Goal: Information Seeking & Learning: Learn about a topic

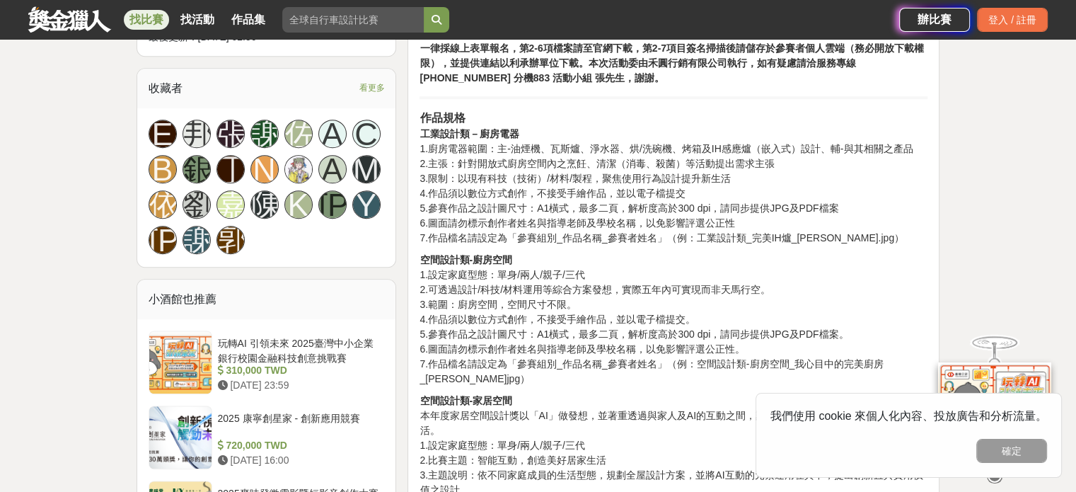
scroll to position [920, 0]
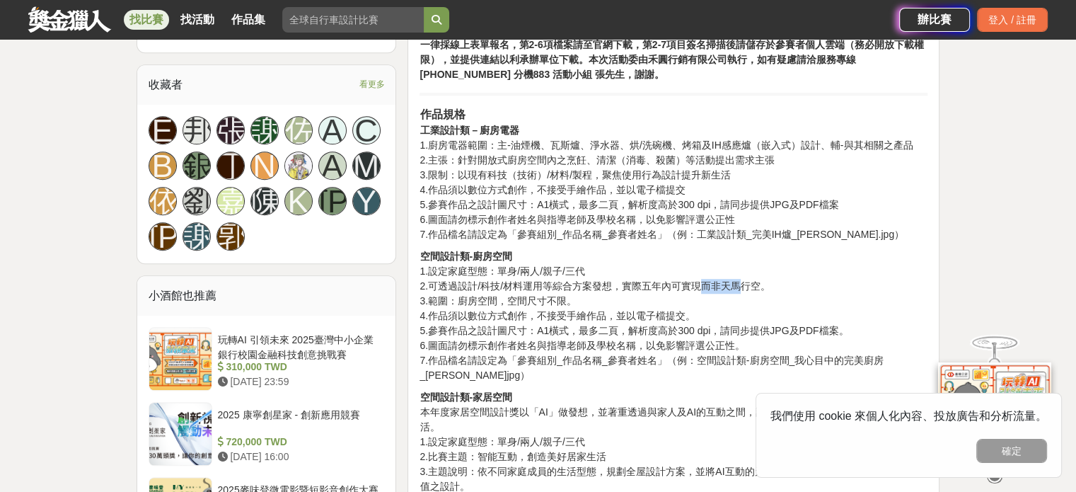
drag, startPoint x: 700, startPoint y: 291, endPoint x: 747, endPoint y: 277, distance: 49.3
click at [742, 277] on p "空間設計類-廚房空間 1.設定家庭型態：單身/兩人/親子/三代 2.可透過設計/科技/材料運用等綜合方案發想，實際五年內可實現而非天馬行空。 3.範圍：廚房空…" at bounding box center [674, 316] width 508 height 134
click at [747, 277] on p "空間設計類-廚房空間 1.設定家庭型態：單身/兩人/親子/三代 2.可透過設計/科技/材料運用等綜合方案發想，實際五年內可實現而非天馬行空。 3.範圍：廚房空…" at bounding box center [674, 316] width 508 height 134
drag, startPoint x: 442, startPoint y: 292, endPoint x: 554, endPoint y: 288, distance: 112.6
click at [544, 285] on p "空間設計類-廚房空間 1.設定家庭型態：單身/兩人/親子/三代 2.可透過設計/科技/材料運用等綜合方案發想，實際五年內可實現而非天馬行空。 3.範圍：廚房空…" at bounding box center [674, 316] width 508 height 134
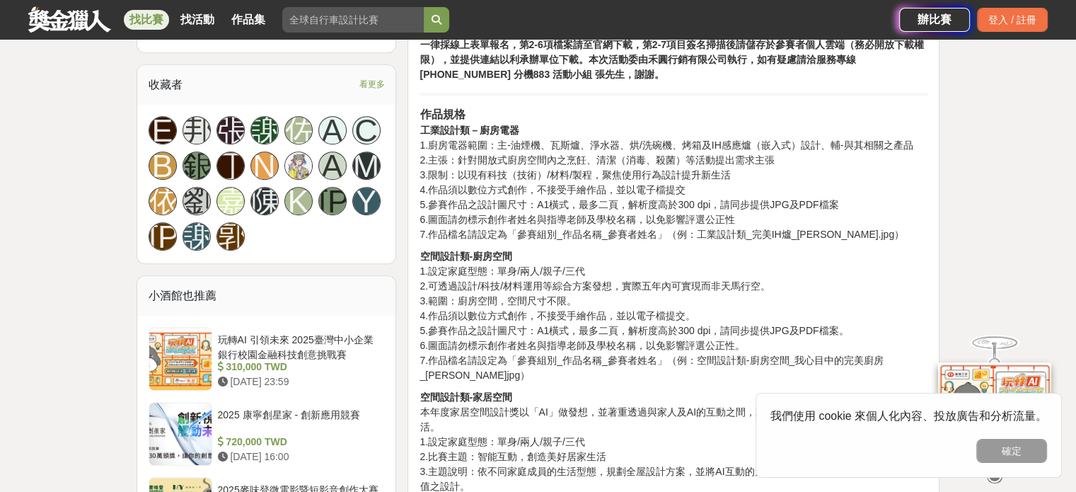
click at [550, 306] on p "空間設計類-廚房空間 1.設定家庭型態：單身/兩人/親子/三代 2.可透過設計/科技/材料運用等綜合方案發想，實際五年內可實現而非天馬行空。 3.範圍：廚房空…" at bounding box center [674, 316] width 508 height 134
drag, startPoint x: 451, startPoint y: 307, endPoint x: 618, endPoint y: 311, distance: 167.0
click at [618, 311] on p "空間設計類-廚房空間 1.設定家庭型態：單身/兩人/親子/三代 2.可透過設計/科技/材料運用等綜合方案發想，實際五年內可實現而非天馬行空。 3.範圍：廚房空…" at bounding box center [674, 316] width 508 height 134
click at [616, 320] on p "空間設計類-廚房空間 1.設定家庭型態：單身/兩人/親子/三代 2.可透過設計/科技/材料運用等綜合方案發想，實際五年內可實現而非天馬行空。 3.範圍：廚房空…" at bounding box center [674, 316] width 508 height 134
drag, startPoint x: 495, startPoint y: 308, endPoint x: 597, endPoint y: 310, distance: 101.9
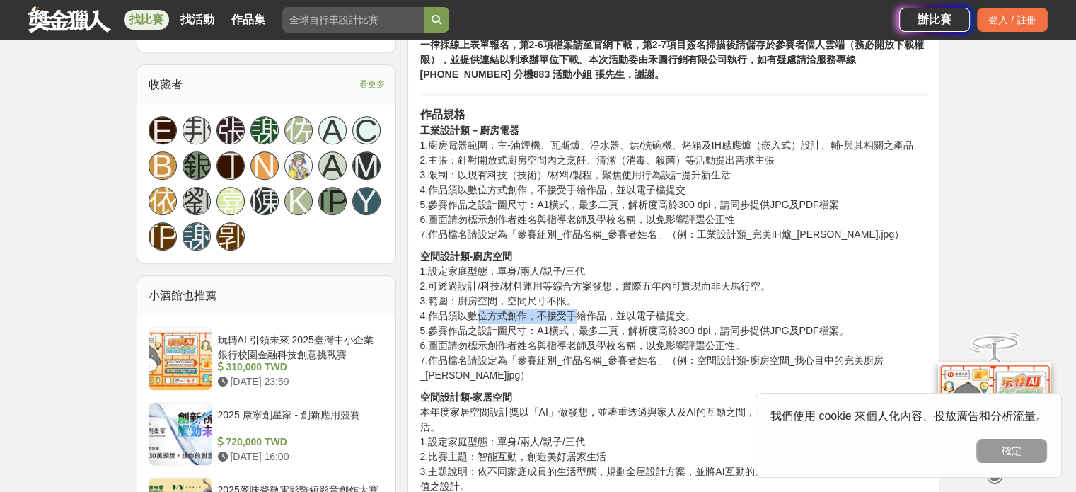
click at [595, 310] on p "空間設計類-廚房空間 1.設定家庭型態：單身/兩人/親子/三代 2.可透過設計/科技/材料運用等綜合方案發想，實際五年內可實現而非天馬行空。 3.範圍：廚房空…" at bounding box center [674, 316] width 508 height 134
click at [617, 310] on p "空間設計類-廚房空間 1.設定家庭型態：單身/兩人/親子/三代 2.可透過設計/科技/材料運用等綜合方案發想，實際五年內可實現而非天馬行空。 3.範圍：廚房空…" at bounding box center [674, 316] width 508 height 134
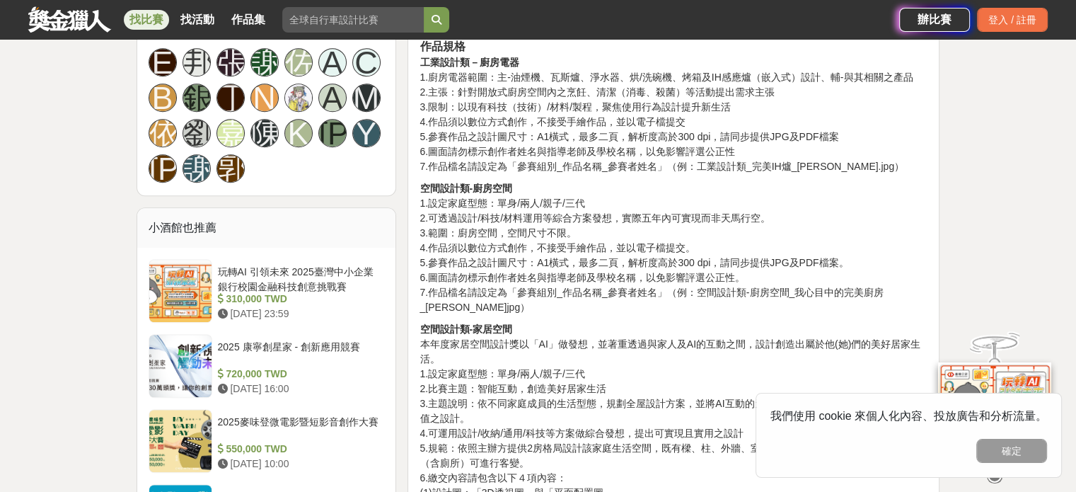
scroll to position [991, 0]
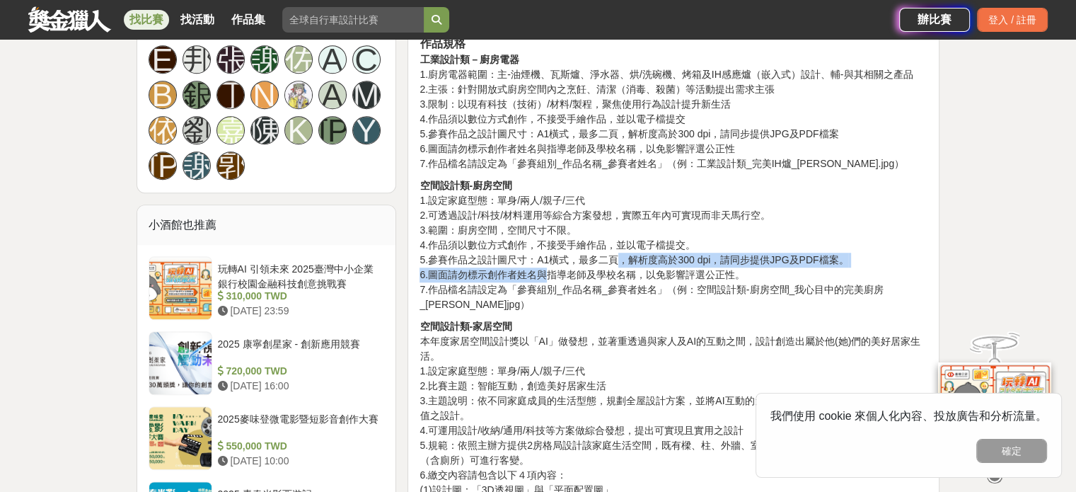
drag, startPoint x: 551, startPoint y: 266, endPoint x: 657, endPoint y: 256, distance: 106.6
click at [643, 253] on p "空間設計類-廚房空間 1.設定家庭型態：單身/兩人/親子/三代 2.可透過設計/科技/材料運用等綜合方案發想，實際五年內可實現而非天馬行空。 3.範圍：廚房空…" at bounding box center [674, 245] width 508 height 134
click at [668, 258] on p "空間設計類-廚房空間 1.設定家庭型態：單身/兩人/親子/三代 2.可透過設計/科技/材料運用等綜合方案發想，實際五年內可實現而非天馬行空。 3.範圍：廚房空…" at bounding box center [674, 245] width 508 height 134
drag, startPoint x: 643, startPoint y: 270, endPoint x: 773, endPoint y: 260, distance: 130.6
click at [773, 260] on p "空間設計類-廚房空間 1.設定家庭型態：單身/兩人/親子/三代 2.可透過設計/科技/材料運用等綜合方案發想，實際五年內可實現而非天馬行空。 3.範圍：廚房空…" at bounding box center [674, 245] width 508 height 134
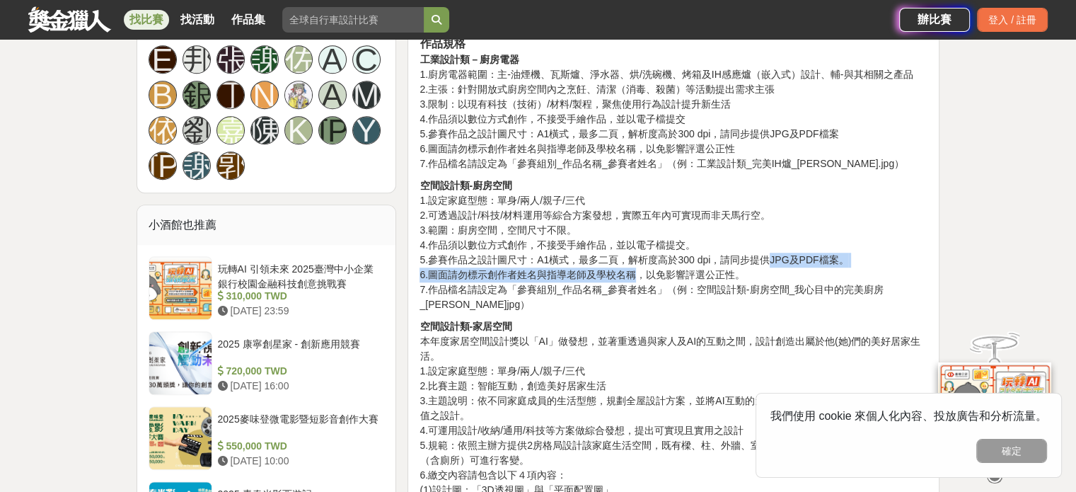
click at [773, 260] on p "空間設計類-廚房空間 1.設定家庭型態：單身/兩人/親子/三代 2.可透過設計/科技/材料運用等綜合方案發想，實際五年內可實現而非天馬行空。 3.範圍：廚房空…" at bounding box center [674, 245] width 508 height 134
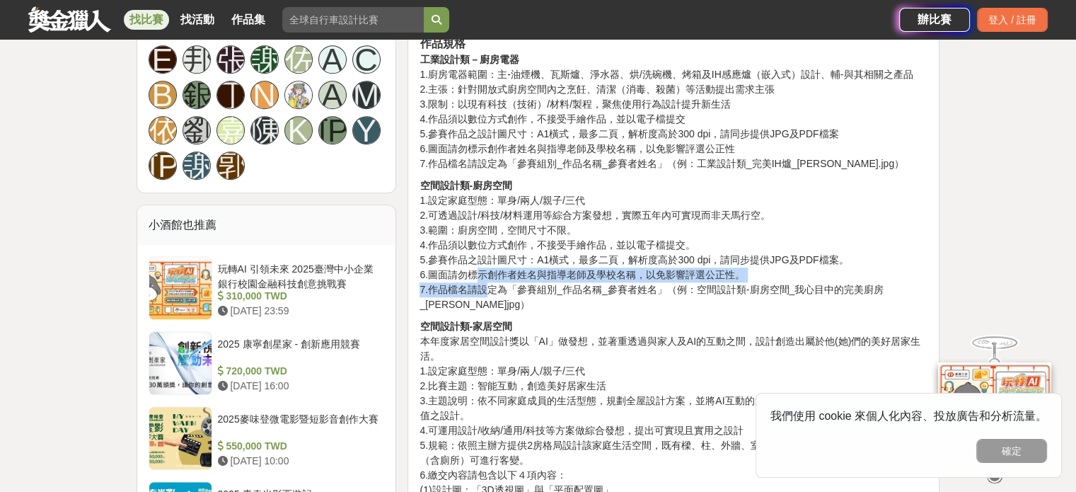
drag, startPoint x: 488, startPoint y: 282, endPoint x: 481, endPoint y: 280, distance: 7.4
click at [481, 280] on p "空間設計類-廚房空間 1.設定家庭型態：單身/兩人/親子/三代 2.可透過設計/科技/材料運用等綜合方案發想，實際五年內可實現而非天馬行空。 3.範圍：廚房空…" at bounding box center [674, 245] width 508 height 134
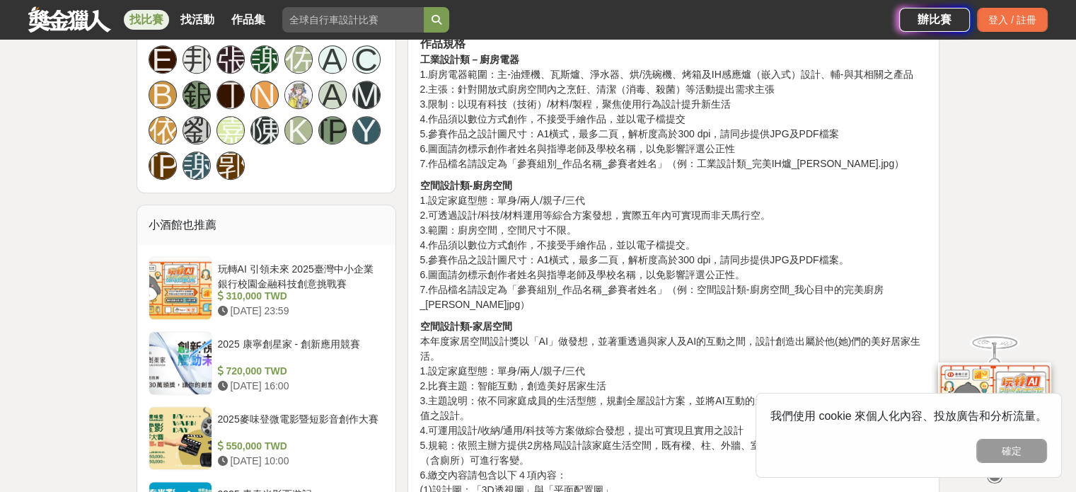
click at [459, 280] on p "空間設計類-廚房空間 1.設定家庭型態：單身/兩人/親子/三代 2.可透過設計/科技/材料運用等綜合方案發想，實際五年內可實現而非天馬行空。 3.範圍：廚房空…" at bounding box center [674, 245] width 508 height 134
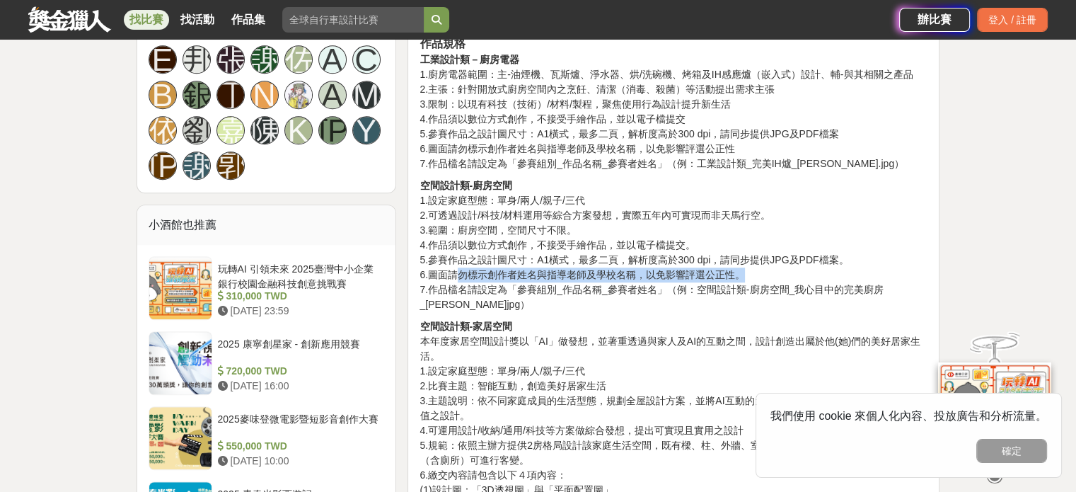
drag, startPoint x: 456, startPoint y: 280, endPoint x: 783, endPoint y: 274, distance: 327.0
click at [781, 274] on p "空間設計類-廚房空間 1.設定家庭型態：單身/兩人/親子/三代 2.可透過設計/科技/材料運用等綜合方案發想，實際五年內可實現而非天馬行空。 3.範圍：廚房空…" at bounding box center [674, 245] width 508 height 134
click at [783, 277] on p "空間設計類-廚房空間 1.設定家庭型態：單身/兩人/親子/三代 2.可透過設計/科技/材料運用等綜合方案發想，實際五年內可實現而非天馬行空。 3.範圍：廚房空…" at bounding box center [674, 245] width 508 height 134
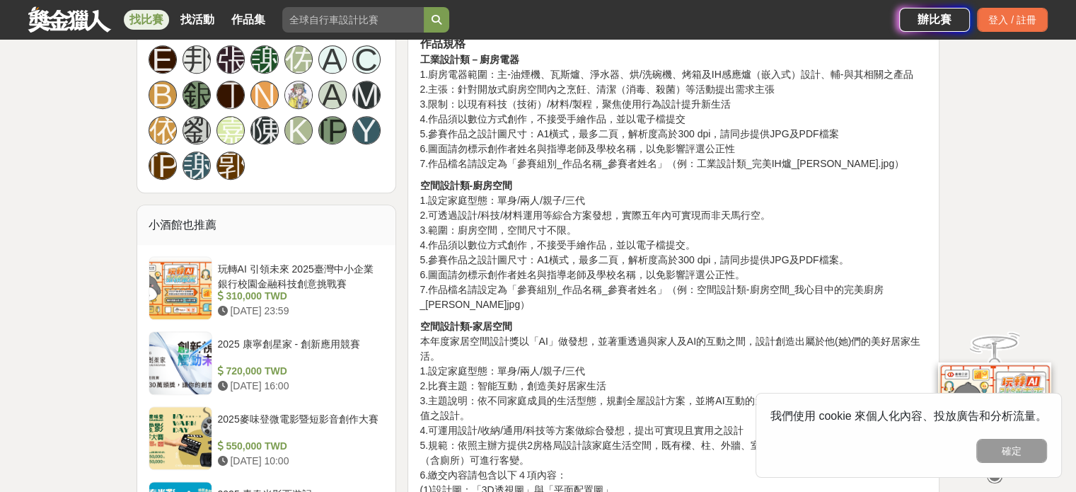
click at [451, 295] on p "空間設計類-廚房空間 1.設定家庭型態：單身/兩人/親子/三代 2.可透過設計/科技/材料運用等綜合方案發想，實際五年內可實現而非天馬行空。 3.範圍：廚房空…" at bounding box center [674, 245] width 508 height 134
drag, startPoint x: 460, startPoint y: 265, endPoint x: 683, endPoint y: 276, distance: 223.2
click at [678, 273] on p "空間設計類-廚房空間 1.設定家庭型態：單身/兩人/親子/三代 2.可透過設計/科技/材料運用等綜合方案發想，實際五年內可實現而非天馬行空。 3.範圍：廚房空…" at bounding box center [674, 245] width 508 height 134
click at [674, 288] on p "空間設計類-廚房空間 1.設定家庭型態：單身/兩人/親子/三代 2.可透過設計/科技/材料運用等綜合方案發想，實際五年內可實現而非天馬行空。 3.範圍：廚房空…" at bounding box center [674, 245] width 508 height 134
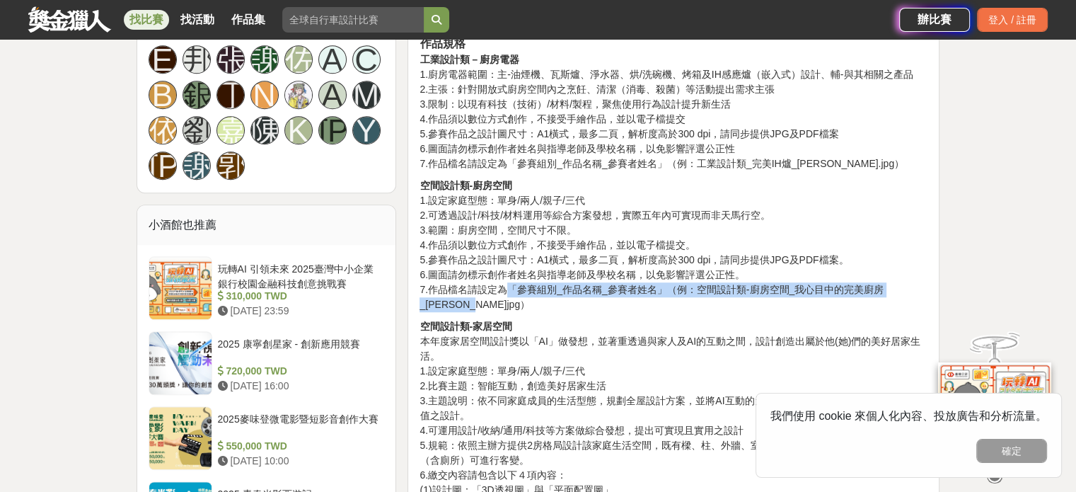
drag, startPoint x: 506, startPoint y: 287, endPoint x: 937, endPoint y: 298, distance: 431.1
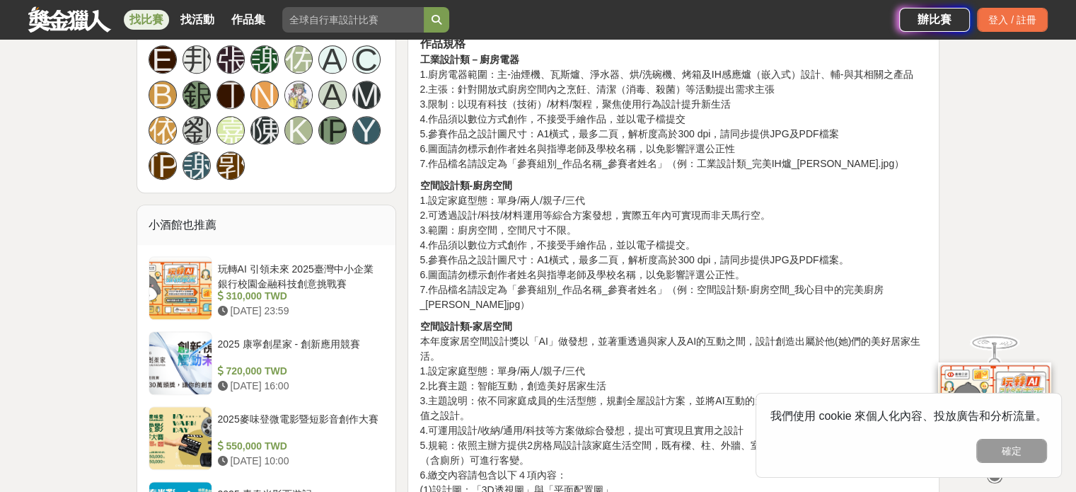
click at [821, 328] on p "空間設計類-家居空間 本年度家居空間設計獎以「AI」做發想，並著重透過與家人及AI的互動之間，設計創造出屬於他(她)們的美好居家生活。 1.設定家庭型態：單身…" at bounding box center [674, 460] width 508 height 282
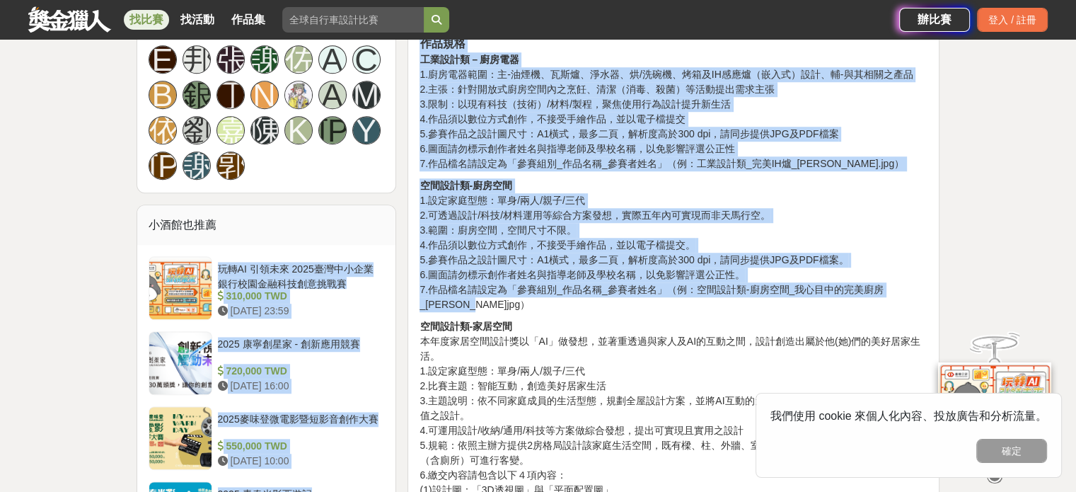
drag, startPoint x: 481, startPoint y: 308, endPoint x: 397, endPoint y: 188, distance: 146.3
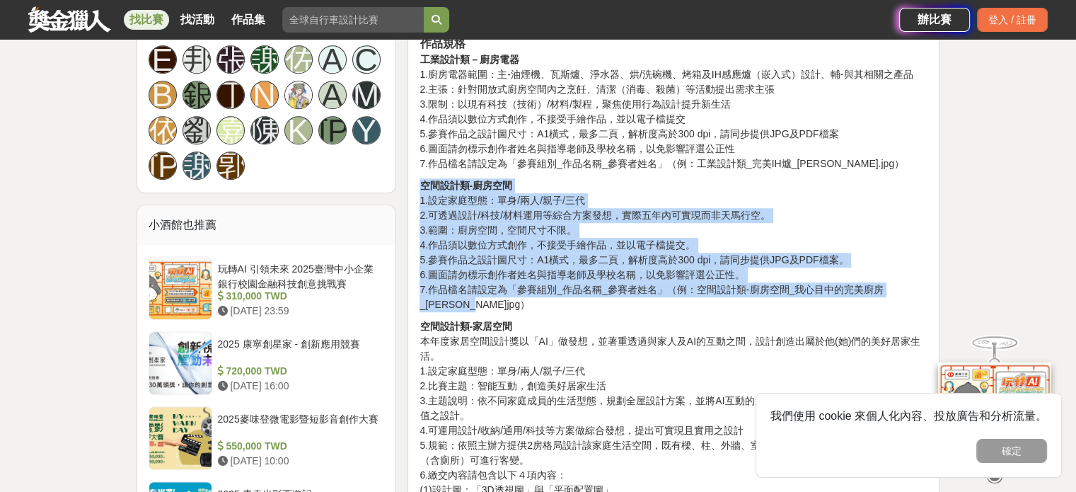
drag, startPoint x: 418, startPoint y: 185, endPoint x: 580, endPoint y: 305, distance: 201.4
click at [577, 307] on p "空間設計類-廚房空間 1.設定家庭型態：單身/兩人/親子/三代 2.可透過設計/科技/材料運用等綜合方案發想，實際五年內可實現而非天馬行空。 3.範圍：廚房空…" at bounding box center [674, 245] width 508 height 134
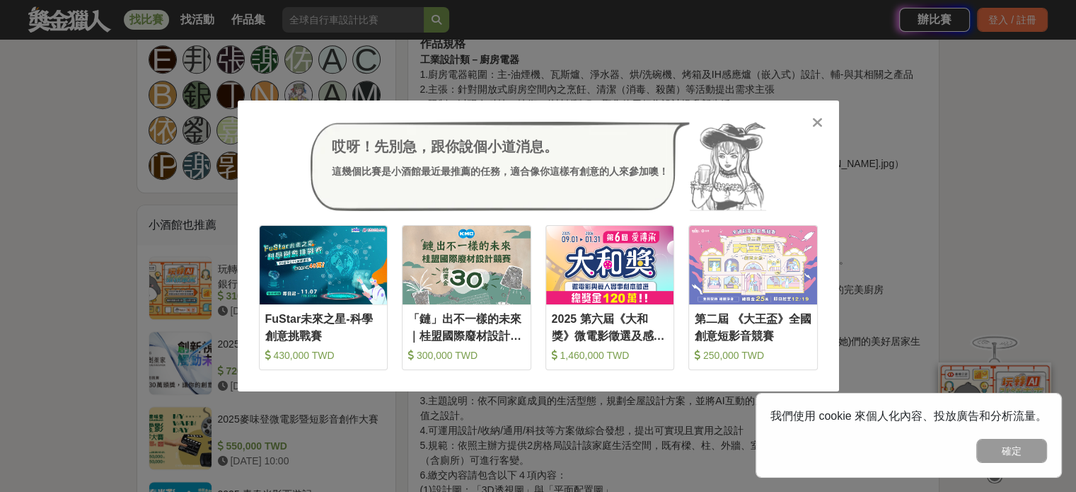
click at [817, 125] on icon at bounding box center [817, 122] width 11 height 14
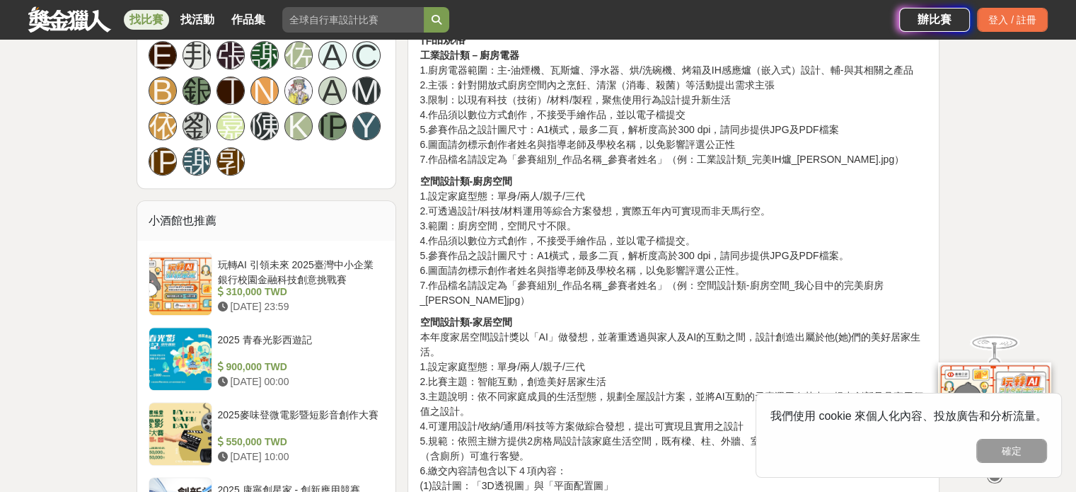
scroll to position [1061, 0]
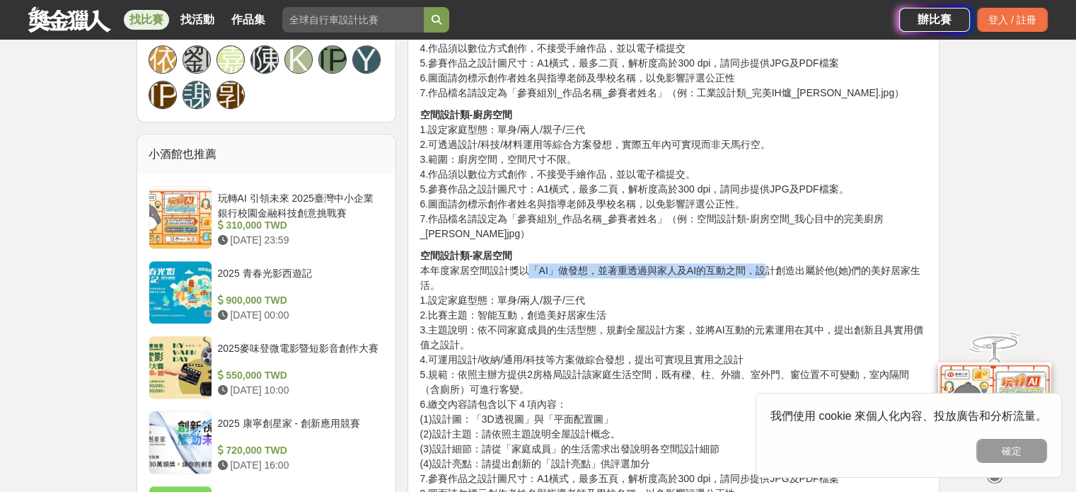
drag, startPoint x: 527, startPoint y: 272, endPoint x: 764, endPoint y: 263, distance: 237.3
click at [764, 263] on p "空間設計類-家居空間 本年度家居空間設計獎以「AI」做發想，並著重透過與家人及AI的互動之間，設計創造出屬於他(她)們的美好居家生活。 1.設定家庭型態：單身…" at bounding box center [674, 389] width 508 height 282
click at [673, 281] on p "空間設計類-家居空間 本年度家居空間設計獎以「AI」做發想，並著重透過與家人及AI的互動之間，設計創造出屬於他(她)們的美好居家生活。 1.設定家庭型態：單身…" at bounding box center [674, 389] width 508 height 282
drag, startPoint x: 686, startPoint y: 268, endPoint x: 930, endPoint y: 263, distance: 244.2
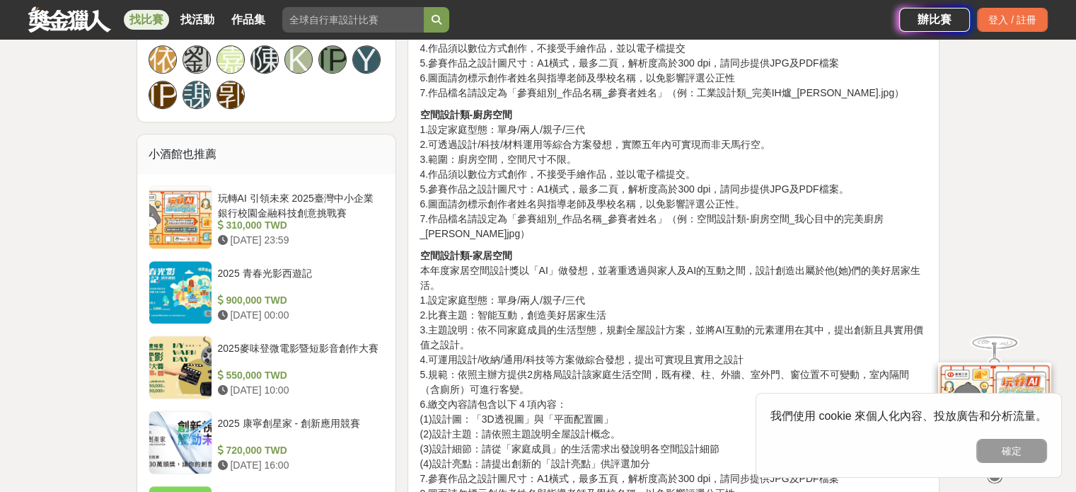
click at [474, 305] on p "空間設計類-家居空間 本年度家居空間設計獎以「AI」做發想，並著重透過與家人及AI的互動之間，設計創造出屬於他(她)們的美好居家生活。 1.設定家庭型態：單身…" at bounding box center [674, 389] width 508 height 282
drag, startPoint x: 413, startPoint y: 302, endPoint x: 615, endPoint y: 312, distance: 202.6
click at [604, 324] on p "空間設計類-家居空間 本年度家居空間設計獎以「AI」做發想，並著重透過與家人及AI的互動之間，設計創造出屬於他(她)們的美好居家生活。 1.設定家庭型態：單身…" at bounding box center [674, 389] width 508 height 282
drag, startPoint x: 467, startPoint y: 313, endPoint x: 657, endPoint y: 319, distance: 189.7
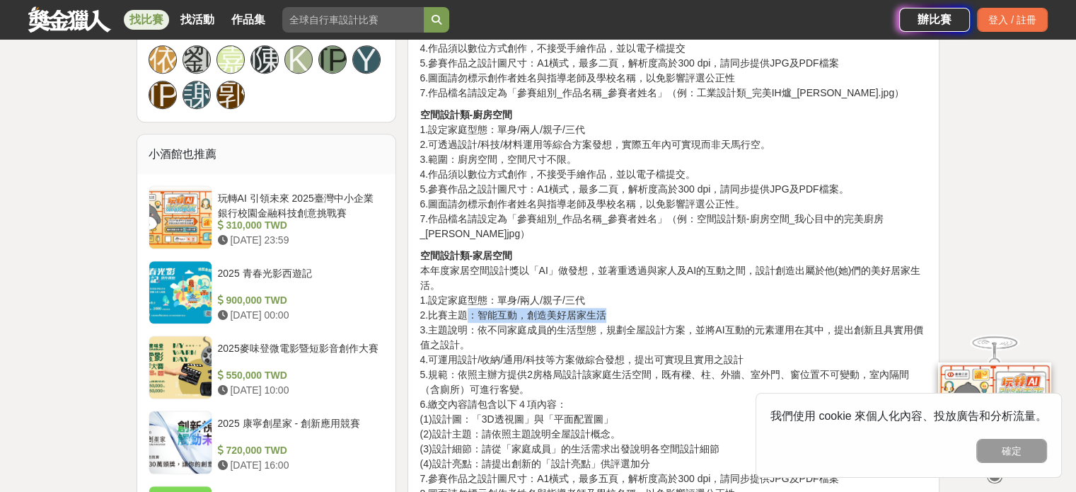
click at [655, 319] on p "空間設計類-家居空間 本年度家居空間設計獎以「AI」做發想，並著重透過與家人及AI的互動之間，設計創造出屬於他(她)們的美好居家生活。 1.設定家庭型態：單身…" at bounding box center [674, 389] width 508 height 282
click at [650, 325] on p "空間設計類-家居空間 本年度家居空間設計獎以「AI」做發想，並著重透過與家人及AI的互動之間，設計創造出屬於他(她)們的美好居家生活。 1.設定家庭型態：單身…" at bounding box center [674, 389] width 508 height 282
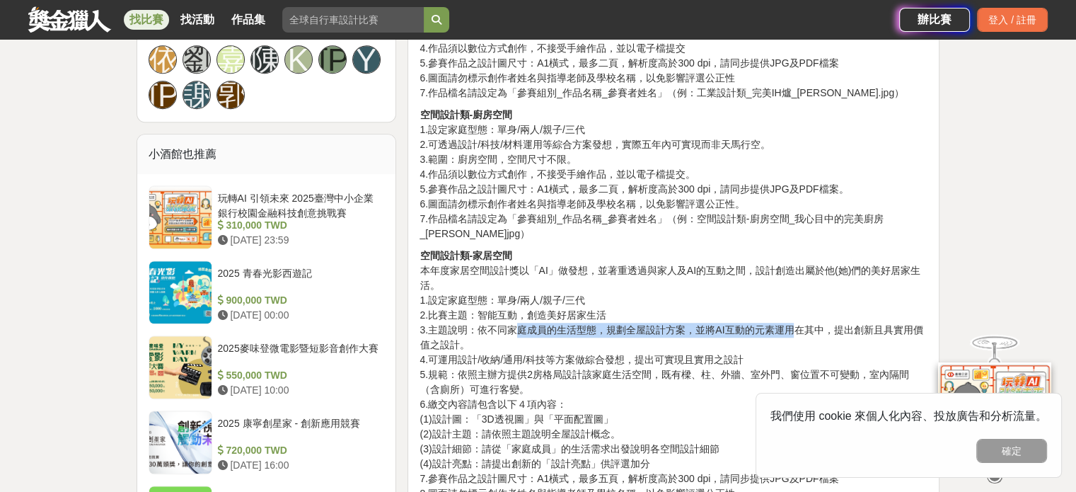
drag, startPoint x: 546, startPoint y: 320, endPoint x: 800, endPoint y: 321, distance: 254.8
click at [797, 321] on p "空間設計類-家居空間 本年度家居空間設計獎以「AI」做發想，並著重透過與家人及AI的互動之間，設計創造出屬於他(她)們的美好居家生活。 1.設定家庭型態：單身…" at bounding box center [674, 389] width 508 height 282
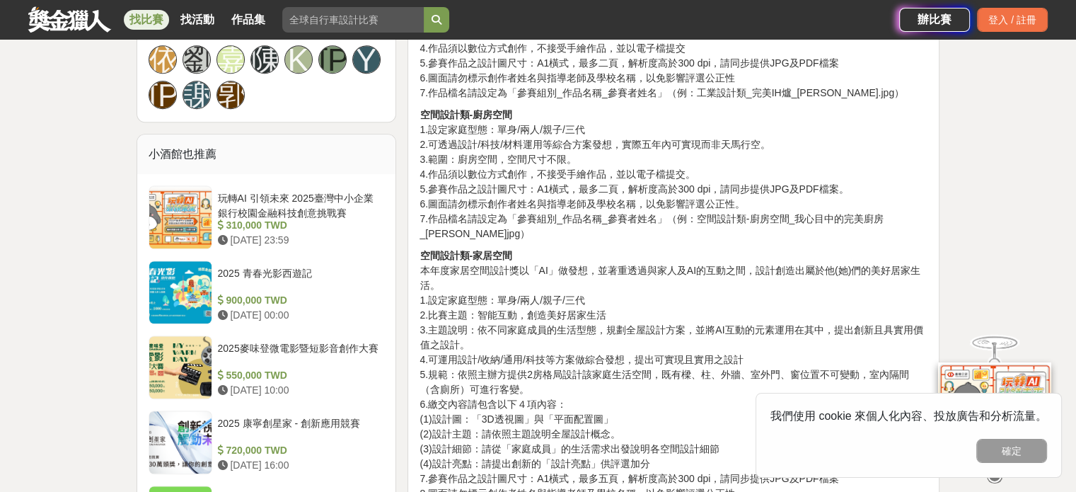
click at [841, 318] on p "空間設計類-家居空間 本年度家居空間設計獎以「AI」做發想，並著重透過與家人及AI的互動之間，設計創造出屬於他(她)們的美好居家生活。 1.設定家庭型態：單身…" at bounding box center [674, 389] width 508 height 282
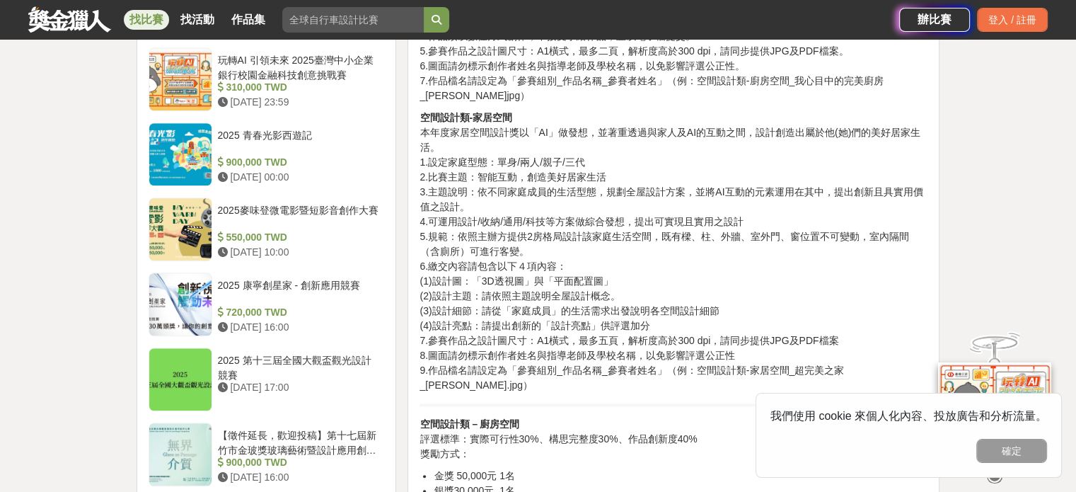
scroll to position [1203, 0]
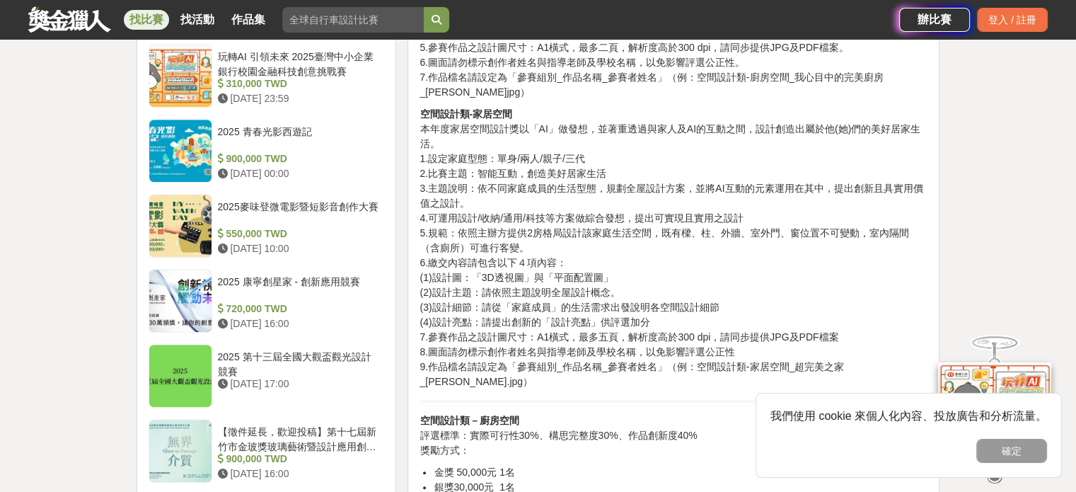
drag, startPoint x: 622, startPoint y: 305, endPoint x: 758, endPoint y: 303, distance: 135.9
click at [758, 303] on p "空間設計類-家居空間 本年度家居空間設計獎以「AI」做發想，並著重透過與家人及AI的互動之間，設計創造出屬於他(她)們的美好居家生活。 1.設定家庭型態：單身…" at bounding box center [674, 248] width 508 height 282
click at [756, 304] on p "空間設計類-家居空間 本年度家居空間設計獎以「AI」做發想，並著重透過與家人及AI的互動之間，設計創造出屬於他(她)們的美好居家生活。 1.設定家庭型態：單身…" at bounding box center [674, 248] width 508 height 282
drag, startPoint x: 722, startPoint y: 323, endPoint x: 460, endPoint y: 263, distance: 268.6
click at [451, 261] on p "空間設計類-家居空間 本年度家居空間設計獎以「AI」做發想，並著重透過與家人及AI的互動之間，設計創造出屬於他(她)們的美好居家生活。 1.設定家庭型態：單身…" at bounding box center [674, 248] width 508 height 282
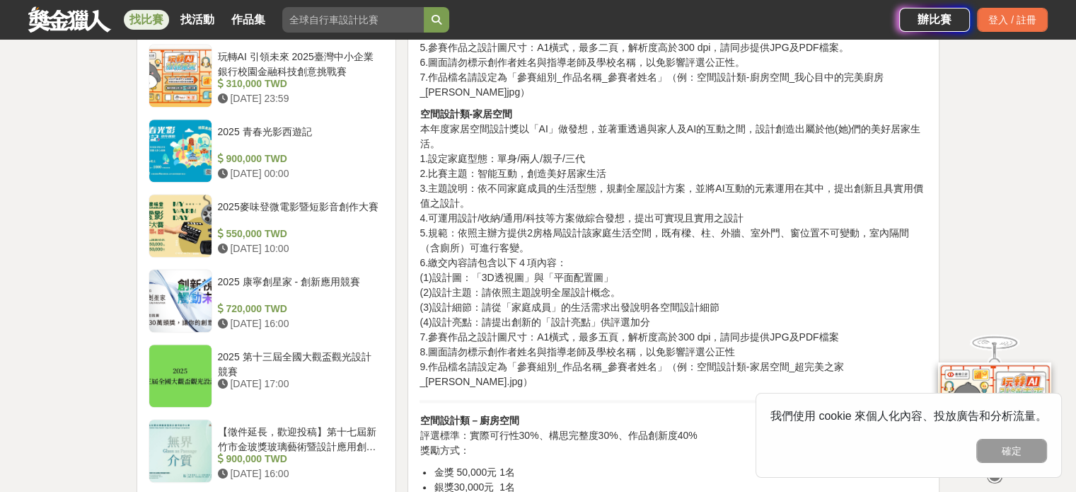
click at [619, 302] on p "空間設計類-家居空間 本年度家居空間設計獎以「AI」做發想，並著重透過與家人及AI的互動之間，設計創造出屬於他(她)們的美好居家生活。 1.設定家庭型態：單身…" at bounding box center [674, 248] width 508 height 282
drag, startPoint x: 687, startPoint y: 322, endPoint x: 451, endPoint y: 254, distance: 245.2
click at [451, 254] on p "空間設計類-家居空間 本年度家居空間設計獎以「AI」做發想，並著重透過與家人及AI的互動之間，設計創造出屬於他(她)們的美好居家生活。 1.設定家庭型態：單身…" at bounding box center [674, 248] width 508 height 282
click at [572, 280] on p "空間設計類-家居空間 本年度家居空間設計獎以「AI」做發想，並著重透過與家人及AI的互動之間，設計創造出屬於他(她)們的美好居家生活。 1.設定家庭型態：單身…" at bounding box center [674, 248] width 508 height 282
drag, startPoint x: 471, startPoint y: 239, endPoint x: 585, endPoint y: 240, distance: 113.2
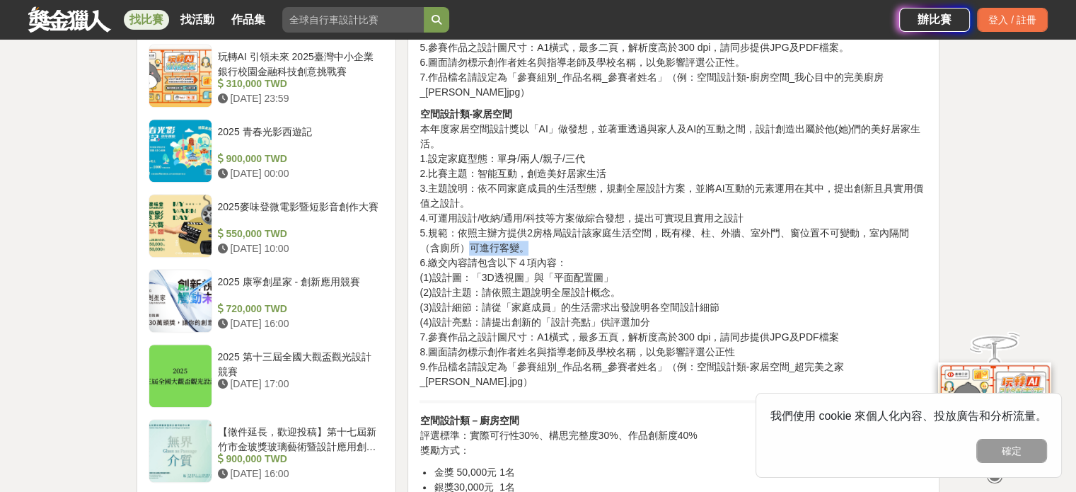
click at [585, 240] on p "空間設計類-家居空間 本年度家居空間設計獎以「AI」做發想，並著重透過與家人及AI的互動之間，設計創造出屬於他(她)們的美好居家生活。 1.設定家庭型態：單身…" at bounding box center [674, 248] width 508 height 282
click at [585, 243] on p "空間設計類-家居空間 本年度家居空間設計獎以「AI」做發想，並著重透過與家人及AI的互動之間，設計創造出屬於他(她)們的美好居家生活。 1.設定家庭型態：單身…" at bounding box center [674, 248] width 508 height 282
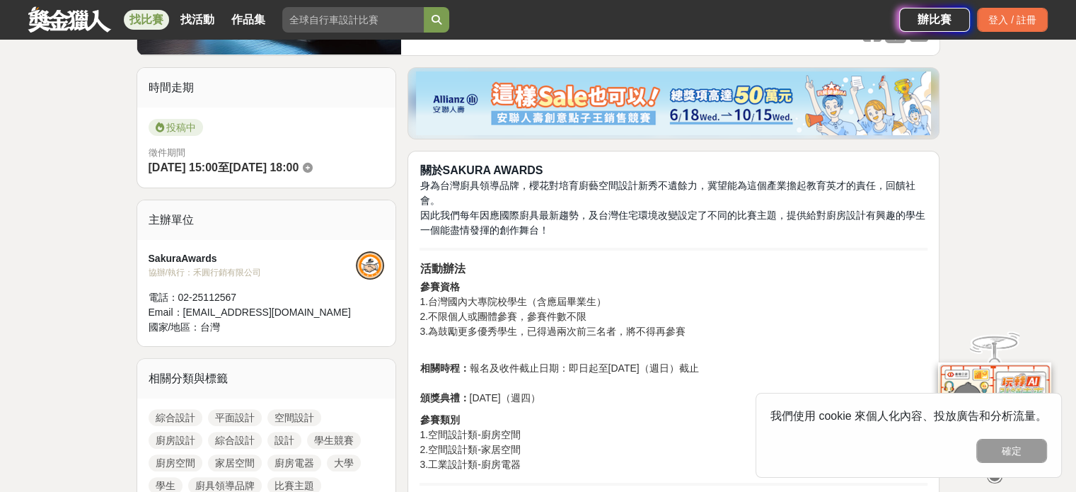
scroll to position [71, 0]
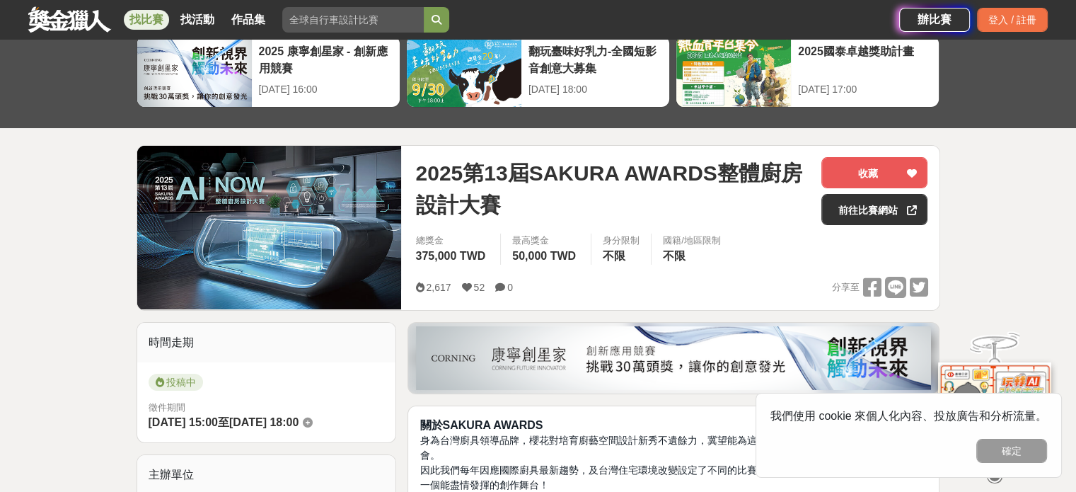
click at [190, 234] on img at bounding box center [269, 227] width 265 height 163
click at [852, 207] on link "前往比賽網站" at bounding box center [875, 209] width 106 height 31
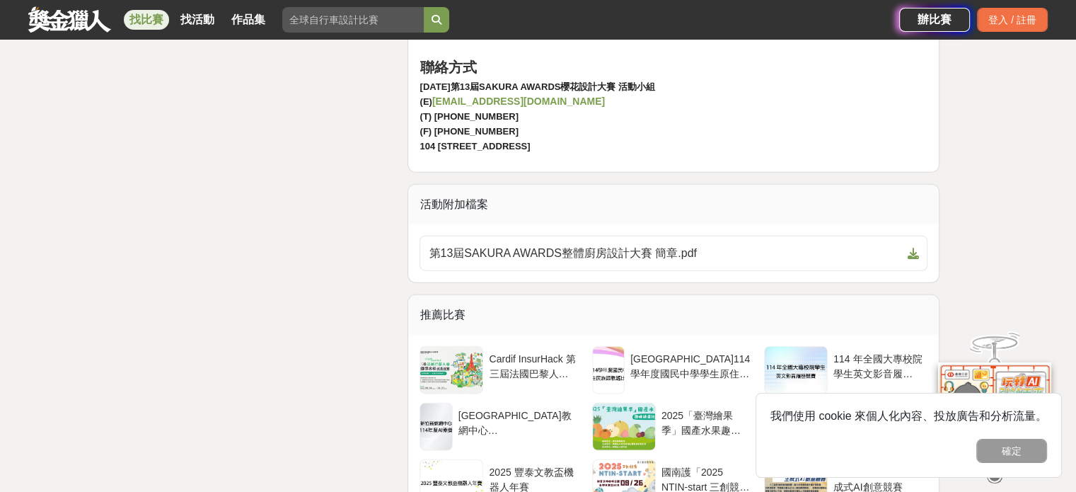
scroll to position [3255, 0]
click at [666, 244] on span "第13屆SAKURA AWARDS整體廚房設計大賽 簡章.pdf" at bounding box center [665, 252] width 473 height 17
